Goal: Transaction & Acquisition: Purchase product/service

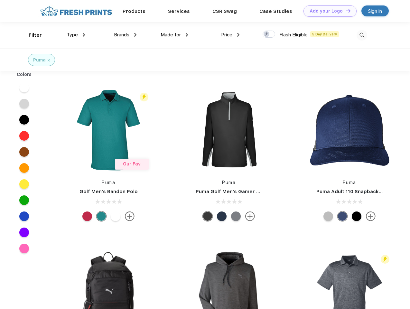
click at [327, 11] on link "Add your Logo Design Tool" at bounding box center [329, 10] width 53 height 11
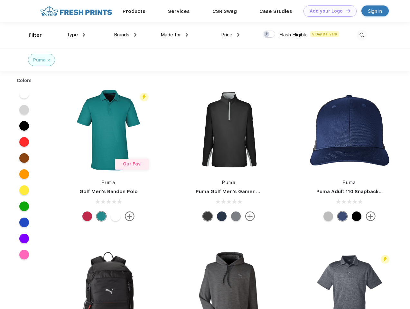
click at [0, 0] on div "Design Tool" at bounding box center [0, 0] width 0 height 0
click at [345, 11] on link "Add your Logo Design Tool" at bounding box center [329, 10] width 53 height 11
click at [31, 35] on div "Filter" at bounding box center [35, 35] width 13 height 7
click at [76, 35] on span "Type" at bounding box center [72, 35] width 11 height 6
click at [125, 35] on span "Brands" at bounding box center [121, 35] width 15 height 6
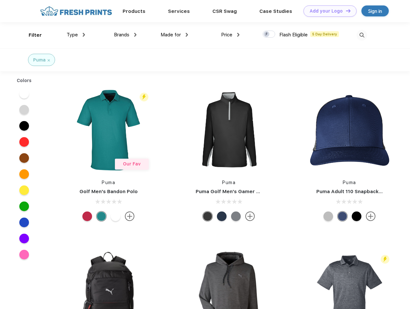
click at [174, 35] on span "Made for" at bounding box center [170, 35] width 20 height 6
click at [230, 35] on span "Price" at bounding box center [226, 35] width 11 height 6
click at [269, 34] on div at bounding box center [268, 34] width 13 height 7
click at [267, 34] on input "checkbox" at bounding box center [264, 32] width 4 height 4
click at [361, 35] on img at bounding box center [361, 35] width 11 height 11
